Goal: Task Accomplishment & Management: Use online tool/utility

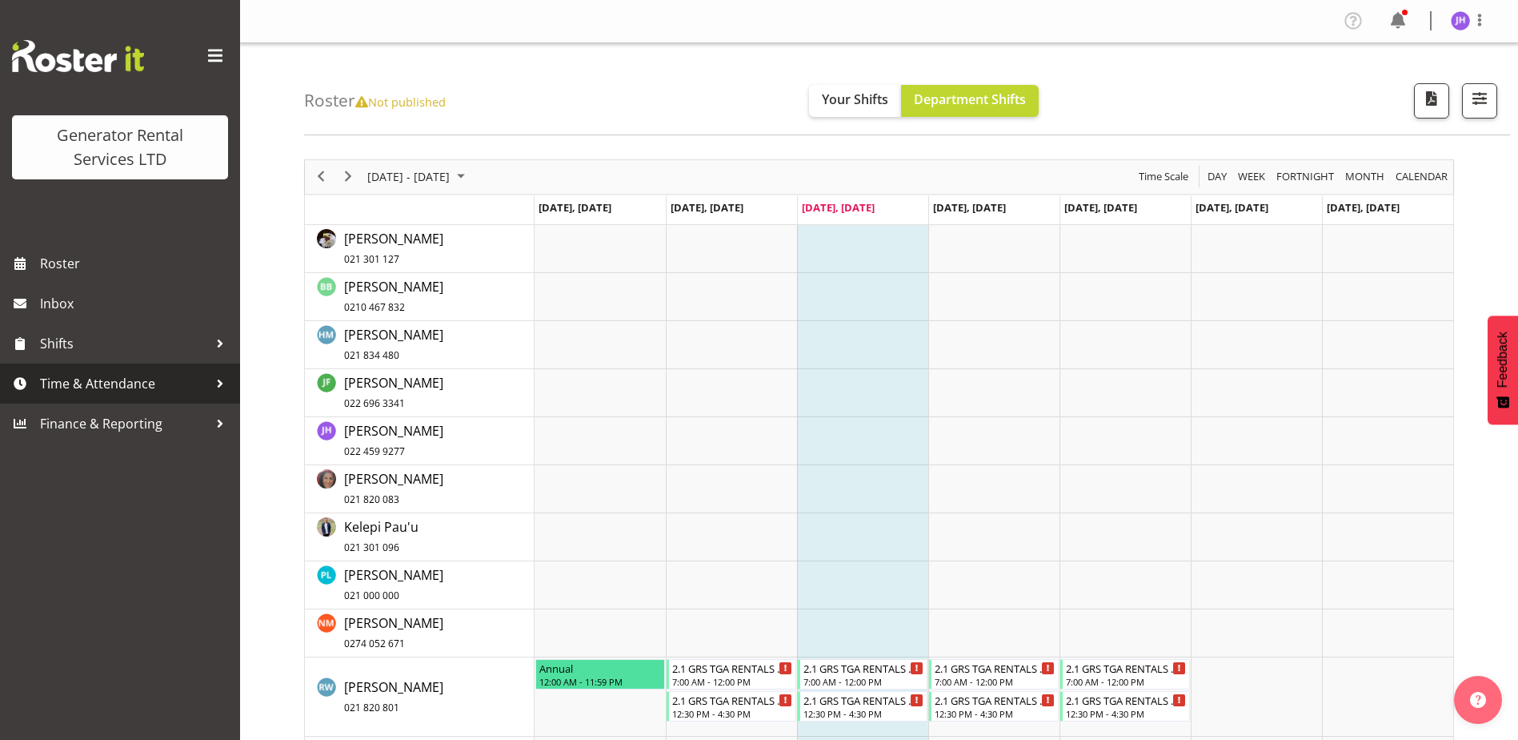
click at [134, 395] on span "Time & Attendance" at bounding box center [124, 383] width 168 height 24
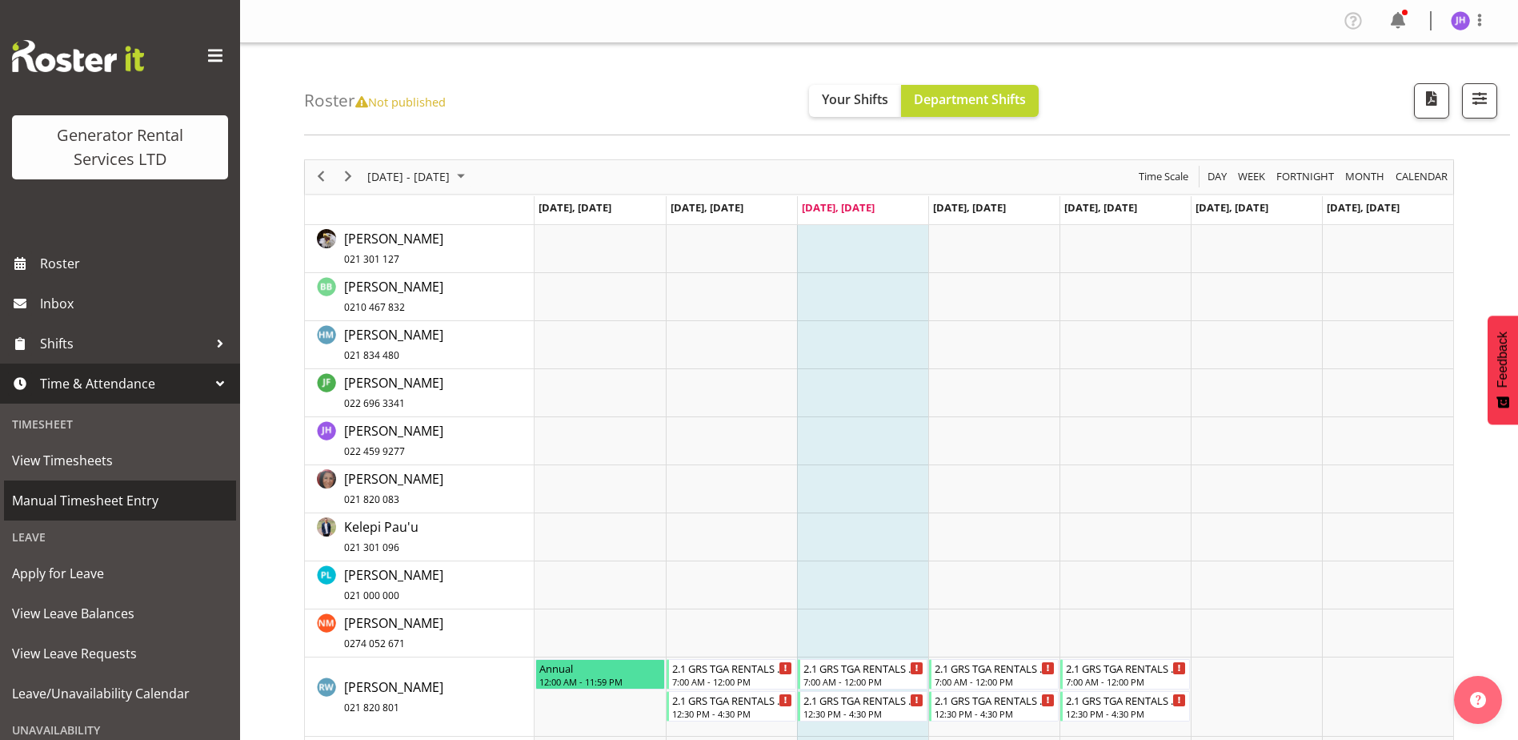
click at [94, 496] on span "Manual Timesheet Entry" at bounding box center [120, 500] width 216 height 24
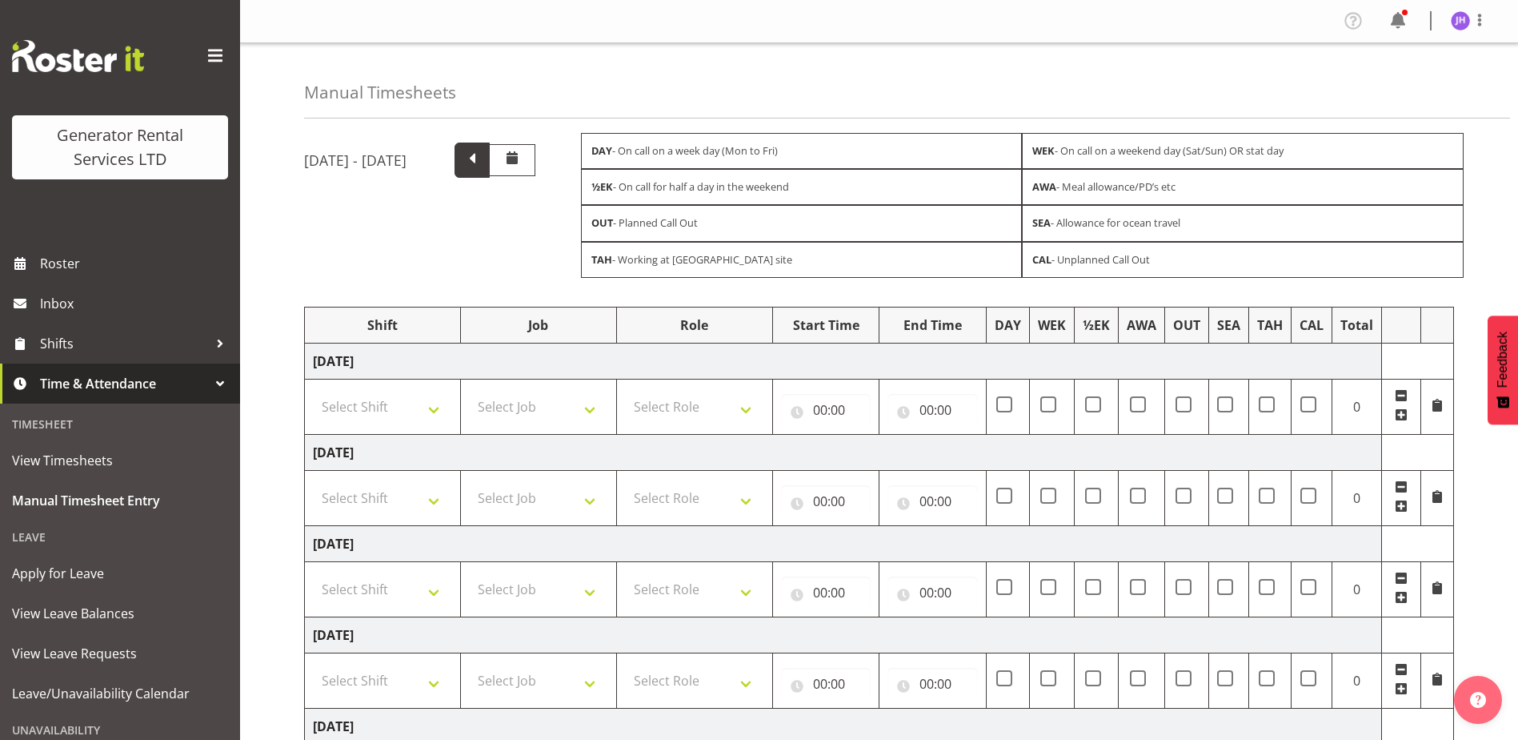
click at [483, 157] on span at bounding box center [472, 158] width 21 height 21
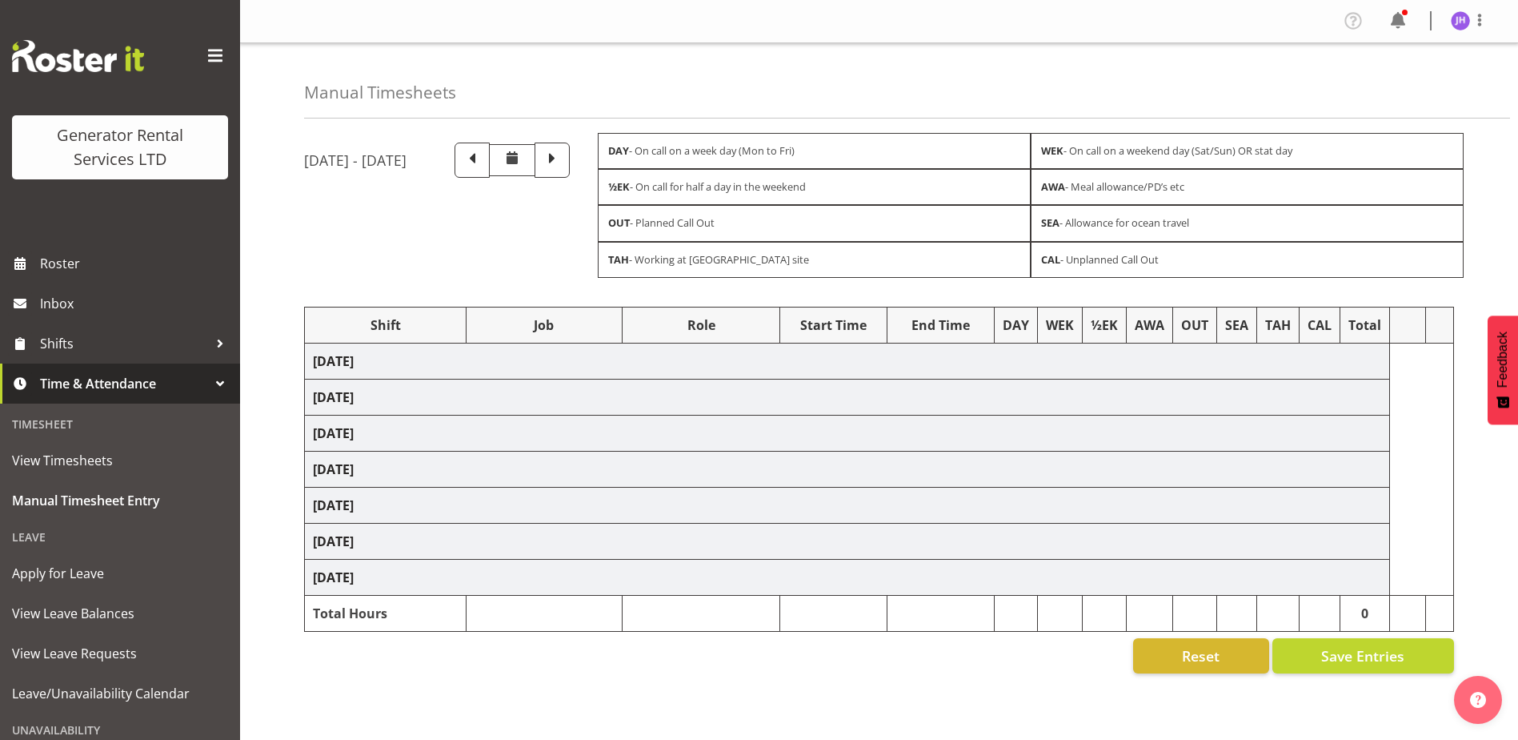
select select "24858"
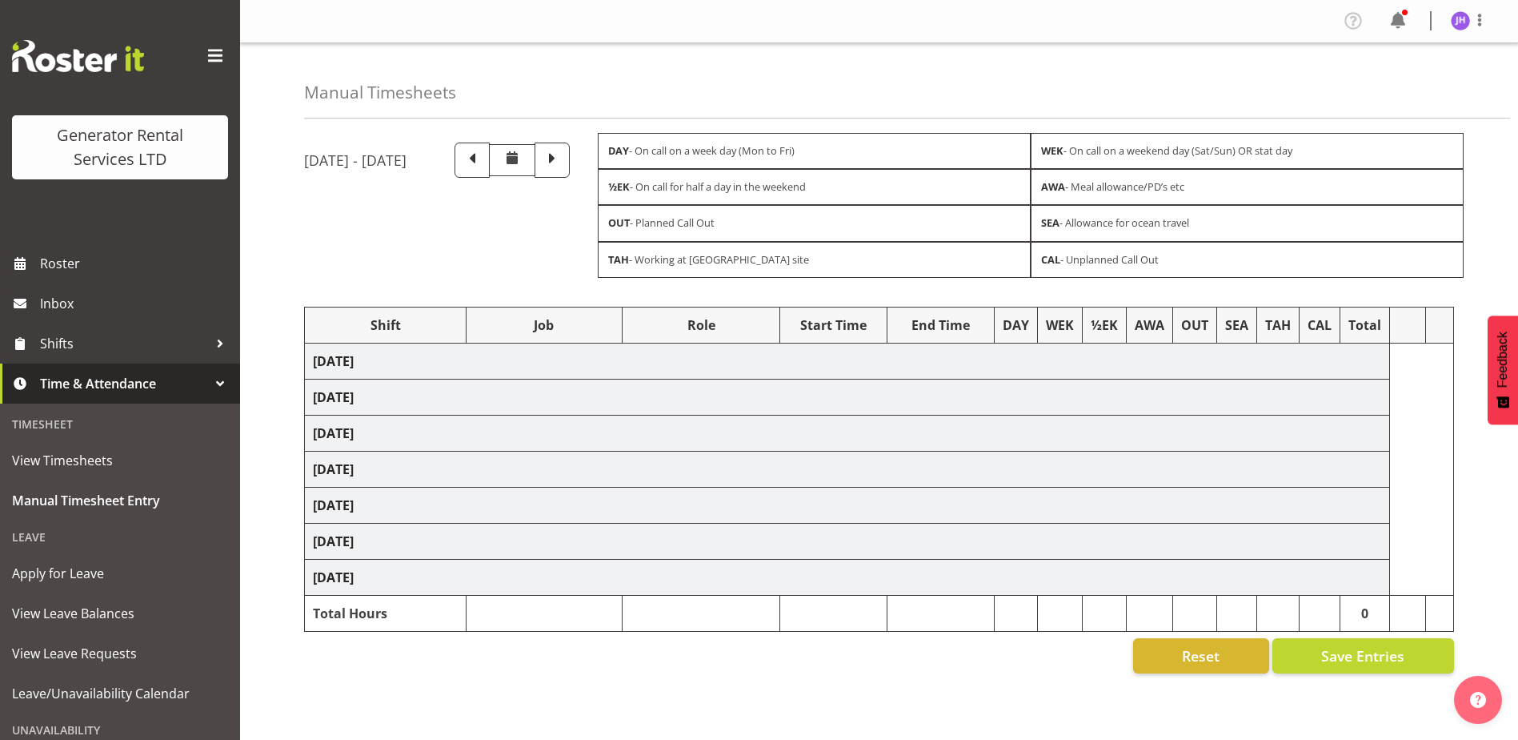
select select "24858"
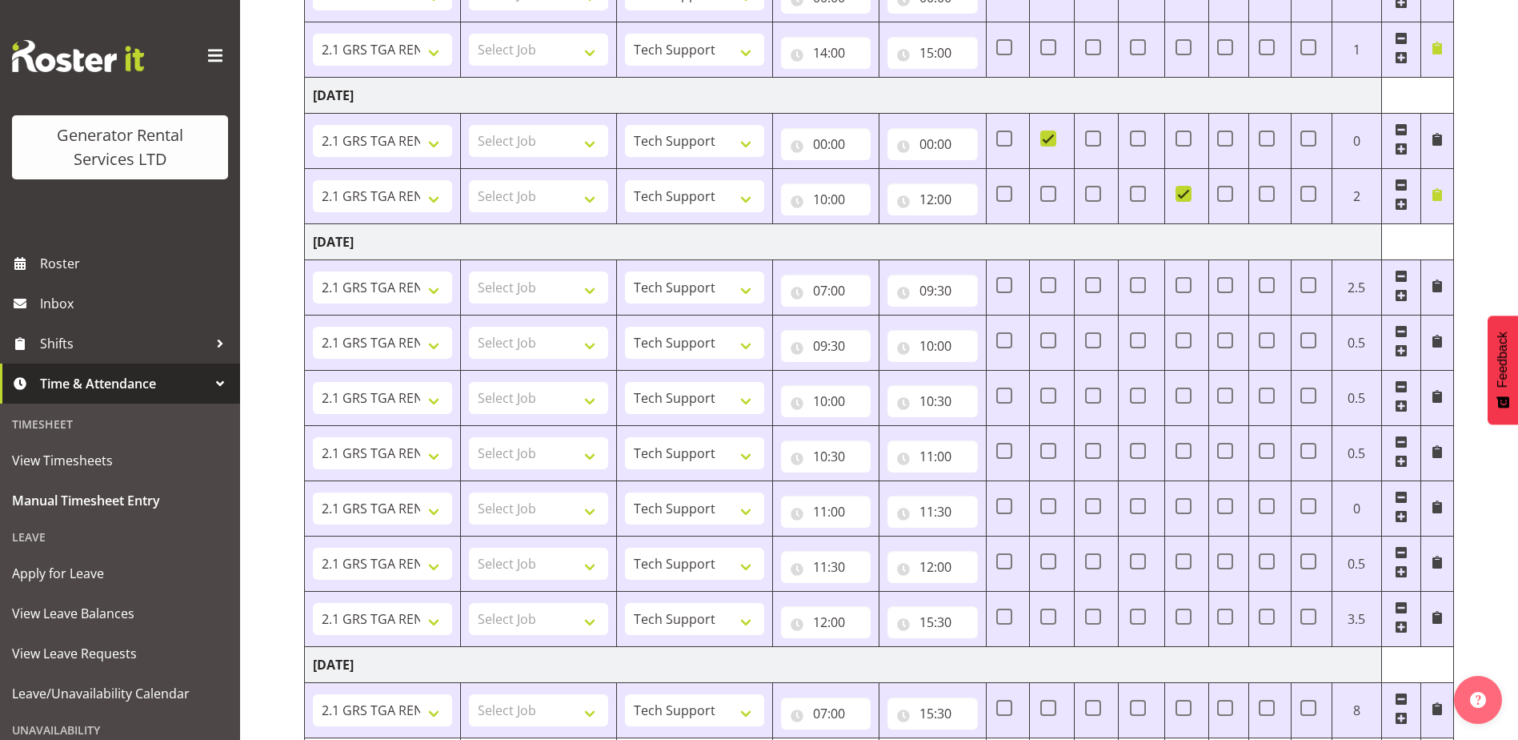
scroll to position [736, 0]
